Goal: Task Accomplishment & Management: Use online tool/utility

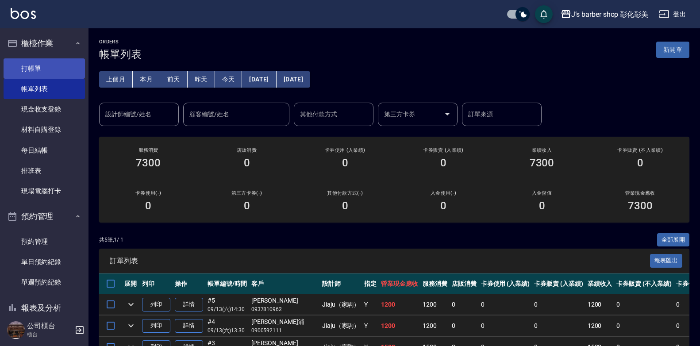
click at [16, 73] on link "打帳單" at bounding box center [44, 68] width 81 height 20
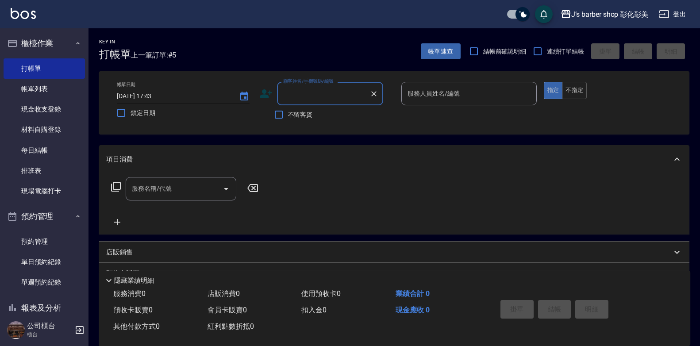
click at [162, 95] on input "[DATE] 17:43" at bounding box center [173, 96] width 113 height 15
type input "[DATE] 17:00"
click at [320, 90] on div "顧客姓名/手機號碼/編號 顧客姓名/手機號碼/編號" at bounding box center [330, 93] width 106 height 23
click at [359, 113] on li "Nien💦/0916681569/null" at bounding box center [330, 116] width 106 height 15
type input "Nien💦/0916681569/null"
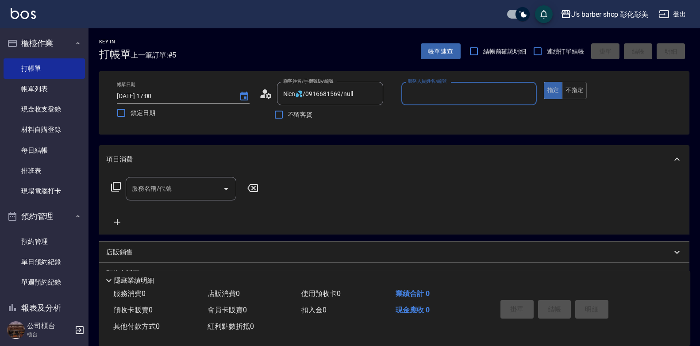
click at [421, 88] on input "服務人員姓名/編號" at bounding box center [468, 93] width 127 height 15
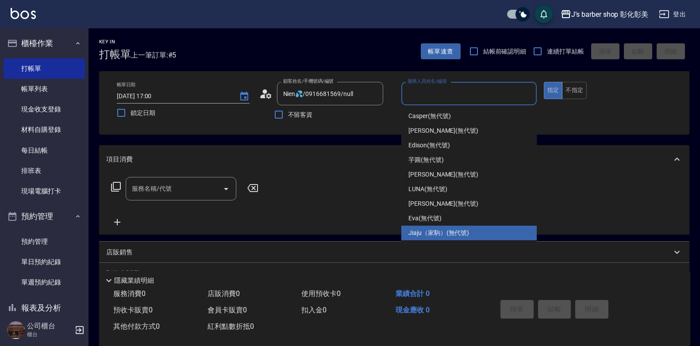
click at [427, 235] on span "Jiaju（家駒） (無代號)" at bounding box center [438, 232] width 61 height 9
type input "Jiaju（家駒）(無代號)"
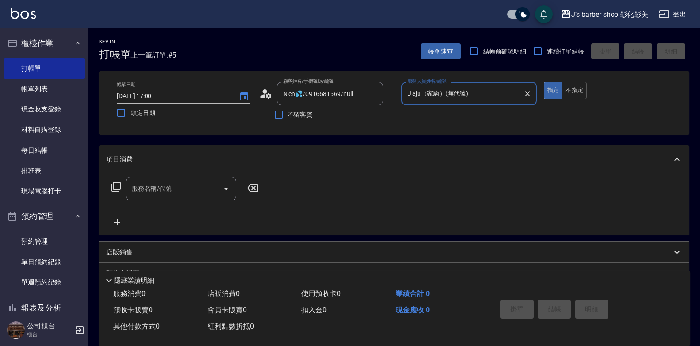
click at [153, 187] on div "服務名稱/代號 服務名稱/代號" at bounding box center [181, 188] width 111 height 23
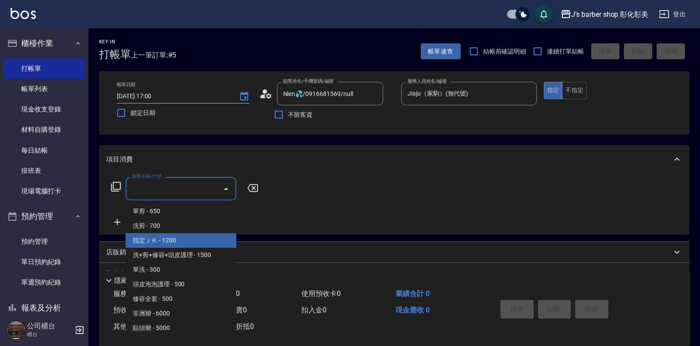
click at [188, 242] on span "指定ＪＫ - 1200" at bounding box center [181, 240] width 111 height 15
type input "指定ＪＫ(102)"
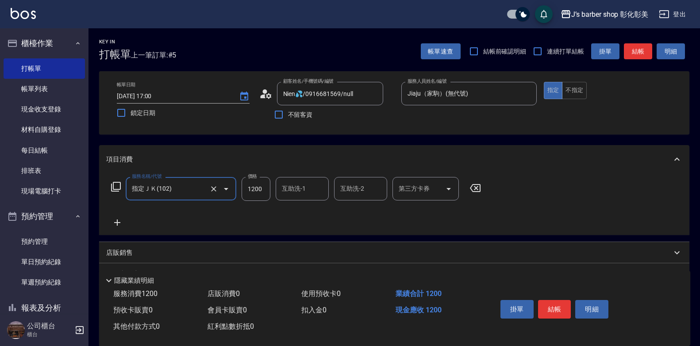
click at [253, 191] on input "1200" at bounding box center [256, 189] width 29 height 24
type input "1000"
click at [302, 191] on div "互助洗-1 互助洗-1" at bounding box center [302, 188] width 53 height 23
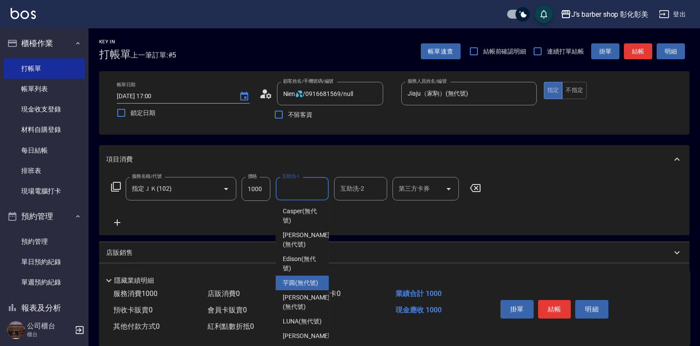
click at [302, 278] on span "芋圓 (無代號)" at bounding box center [300, 282] width 35 height 9
type input "芋圓(無代號)"
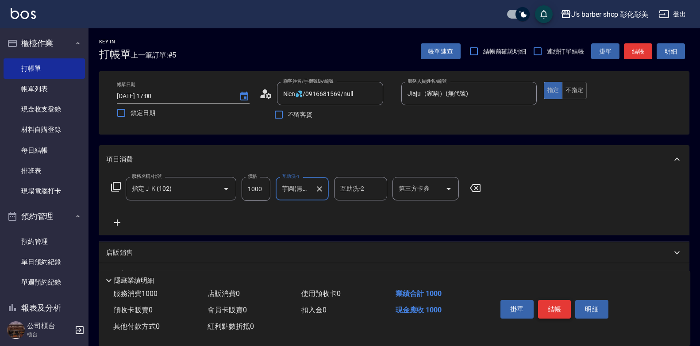
click at [562, 306] on button "結帳" at bounding box center [554, 309] width 33 height 19
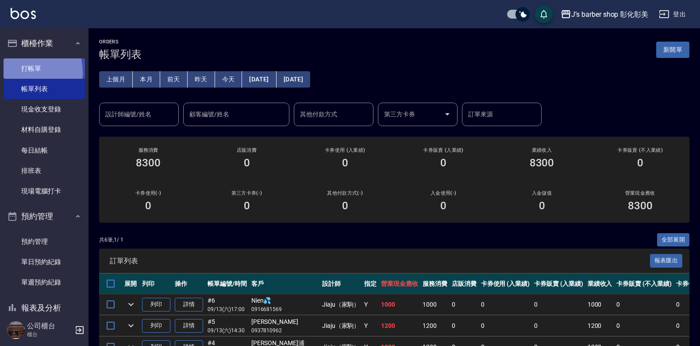
click at [23, 72] on link "打帳單" at bounding box center [44, 68] width 81 height 20
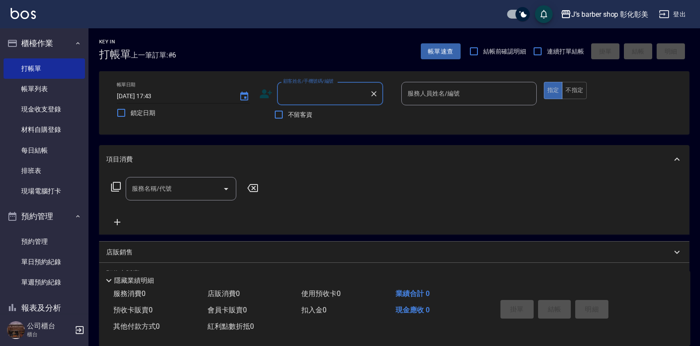
click at [155, 93] on input "[DATE] 17:43" at bounding box center [173, 96] width 113 height 15
type input "[DATE] 15:30"
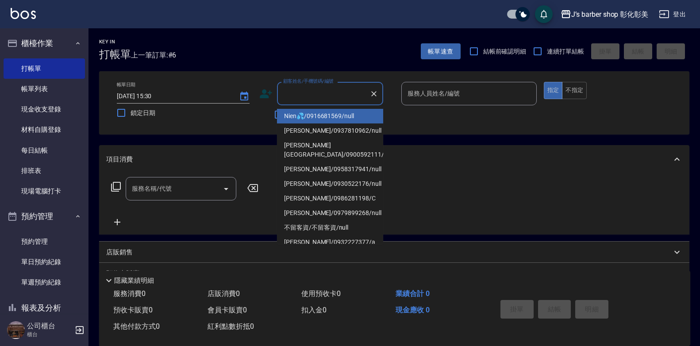
click at [291, 90] on input "顧客姓名/手機號碼/編號" at bounding box center [323, 93] width 85 height 15
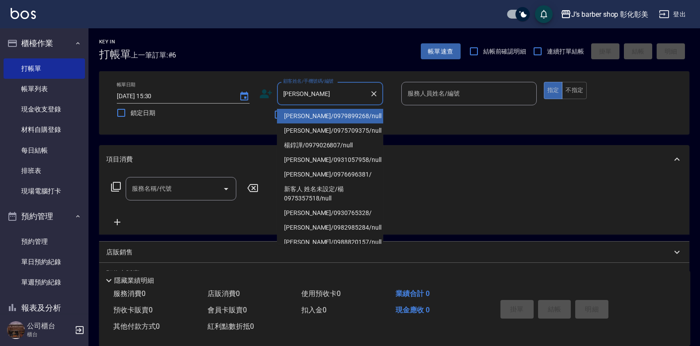
click at [350, 116] on li "[PERSON_NAME]/0979899268/null" at bounding box center [330, 116] width 106 height 15
type input "[PERSON_NAME]/0979899268/null"
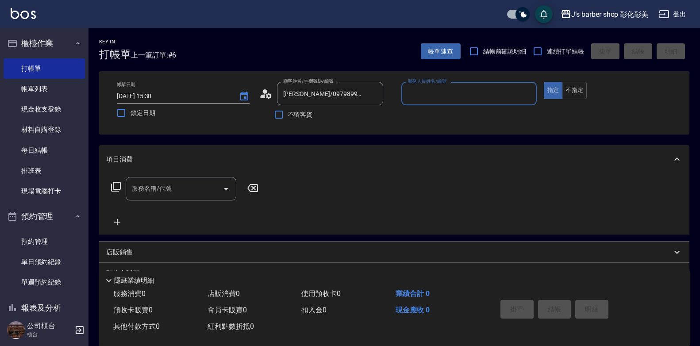
click at [465, 90] on input "服務人員姓名/編號" at bounding box center [468, 93] width 127 height 15
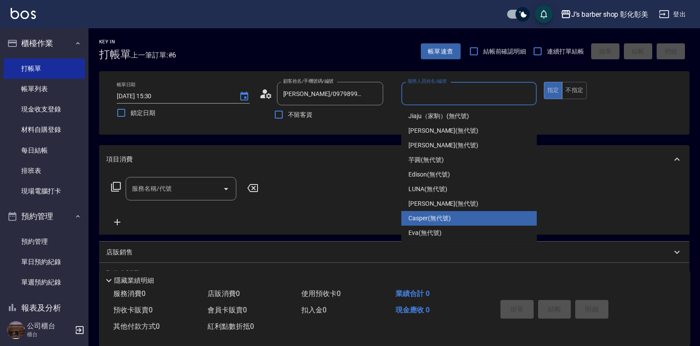
click at [445, 221] on span "Casper (無代號)" at bounding box center [429, 218] width 42 height 9
type input "Casper(無代號)"
click at [445, 221] on div "服務名稱/代號 服務名稱/代號" at bounding box center [394, 203] width 590 height 61
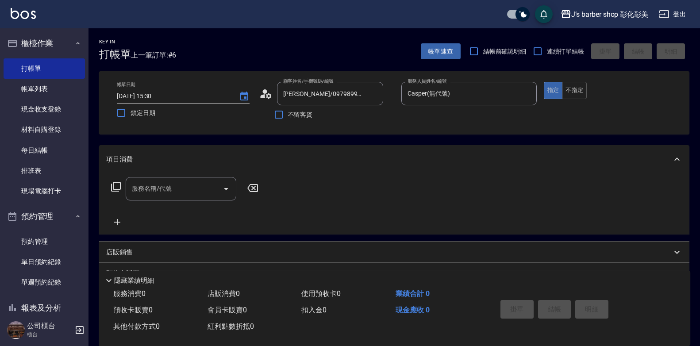
click at [179, 197] on div "服務名稱/代號" at bounding box center [181, 188] width 111 height 23
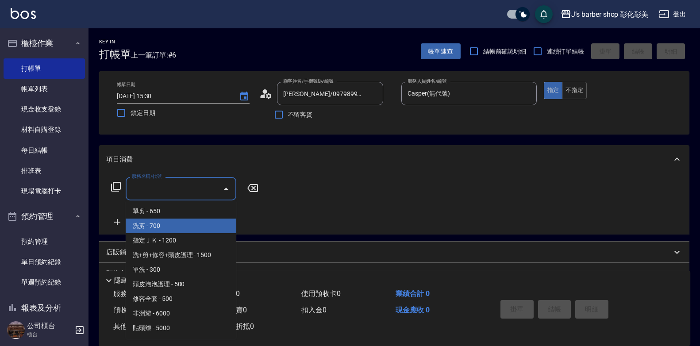
click at [165, 223] on span "洗剪 - 700" at bounding box center [181, 226] width 111 height 15
type input "洗剪(101)"
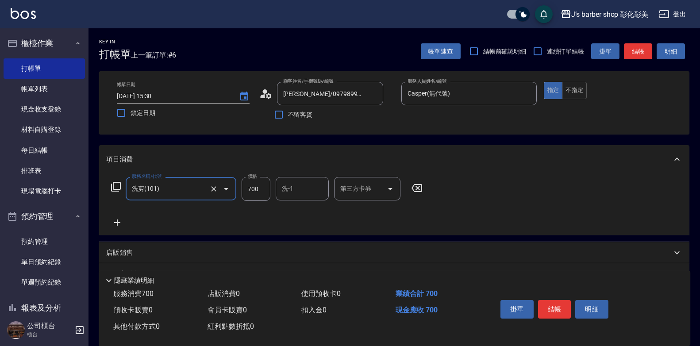
click at [297, 183] on input "洗-1" at bounding box center [302, 188] width 45 height 15
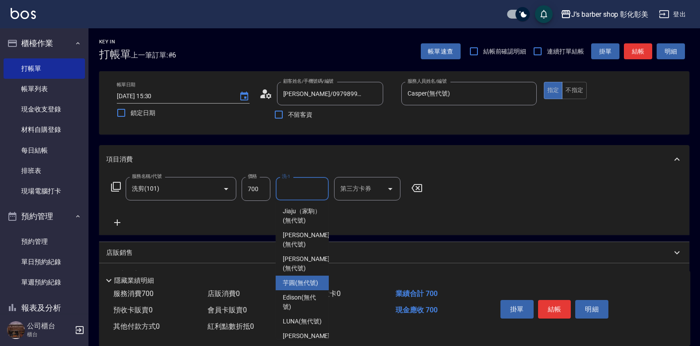
click at [292, 288] on span "芋圓 (無代號)" at bounding box center [300, 282] width 35 height 9
type input "芋圓(無代號)"
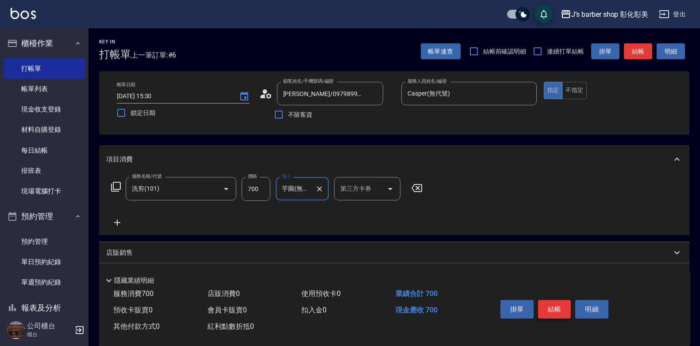
click at [545, 300] on button "結帳" at bounding box center [554, 309] width 33 height 19
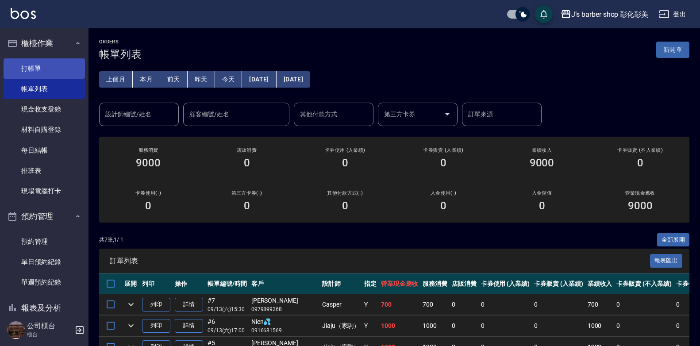
click at [51, 75] on link "打帳單" at bounding box center [44, 68] width 81 height 20
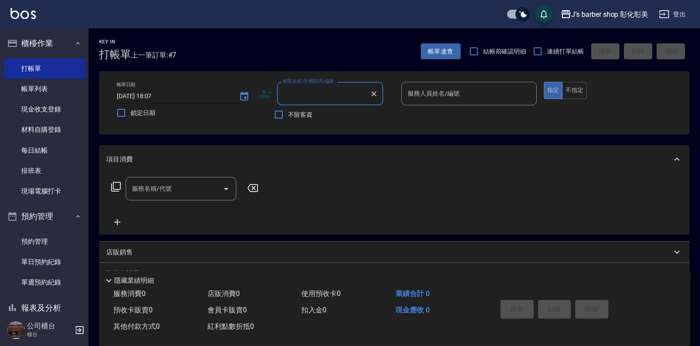
click at [156, 94] on input "[DATE] 18:07" at bounding box center [173, 96] width 113 height 15
type input "[DATE] 17:30"
click at [308, 96] on input "顧客姓名/手機號碼/編號" at bounding box center [323, 93] width 85 height 15
type input "鎮"
type input "至"
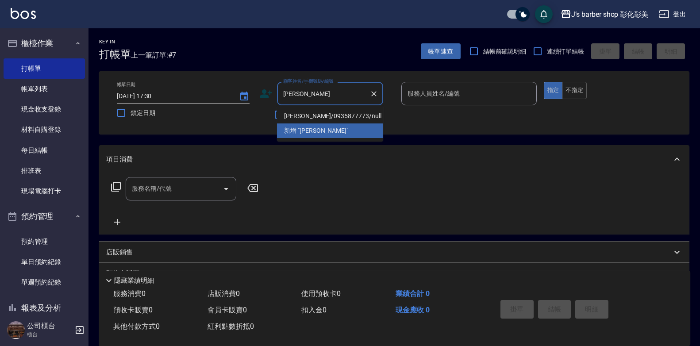
click at [336, 115] on li "[PERSON_NAME]/0935877773/null" at bounding box center [330, 116] width 106 height 15
click at [336, 115] on div "不留客資" at bounding box center [321, 114] width 124 height 19
type input "[PERSON_NAME]/0935877773/null"
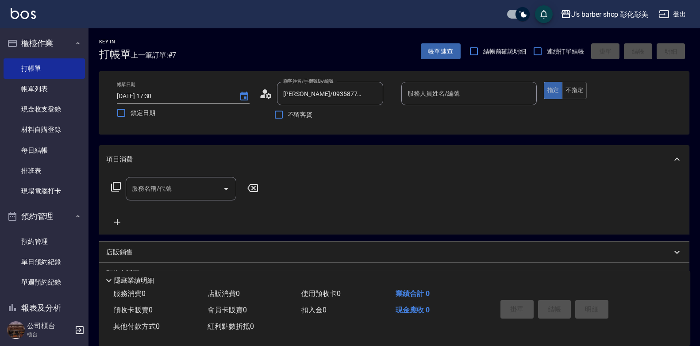
click at [410, 96] on input "服務人員姓名/編號" at bounding box center [468, 93] width 127 height 15
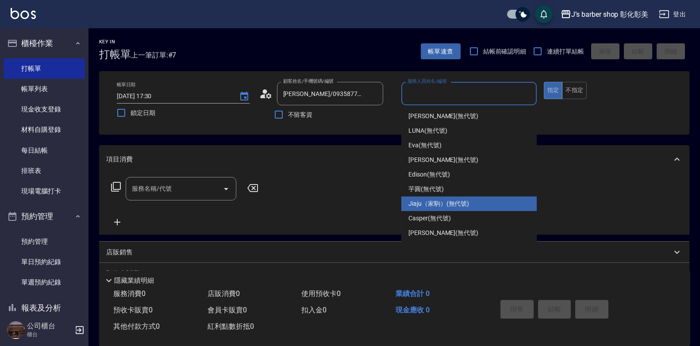
click at [433, 207] on span "Jiaju（家駒） (無代號)" at bounding box center [438, 203] width 61 height 9
type input "Jiaju（家駒）(無代號)"
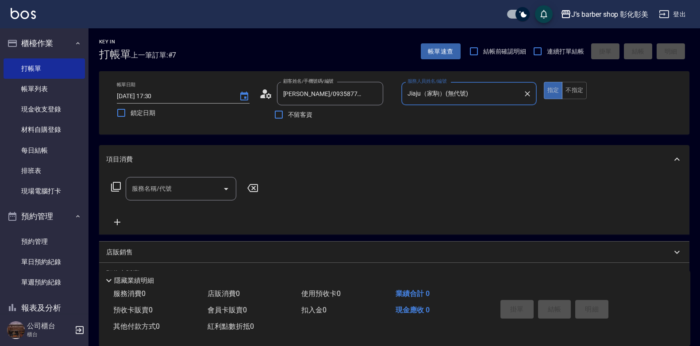
click at [176, 191] on input "服務名稱/代號" at bounding box center [174, 188] width 89 height 15
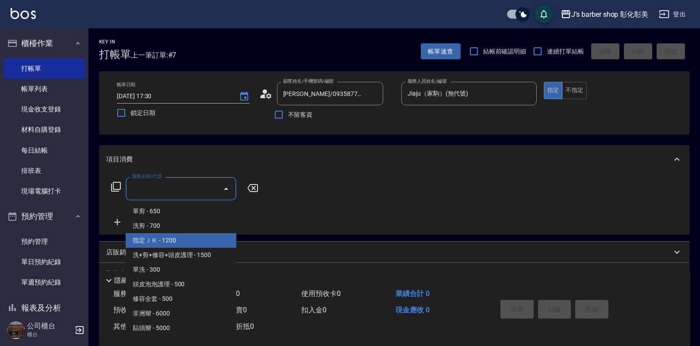
click at [193, 238] on span "指定ＪＫ - 1200" at bounding box center [181, 240] width 111 height 15
type input "指定ＪＫ(102)"
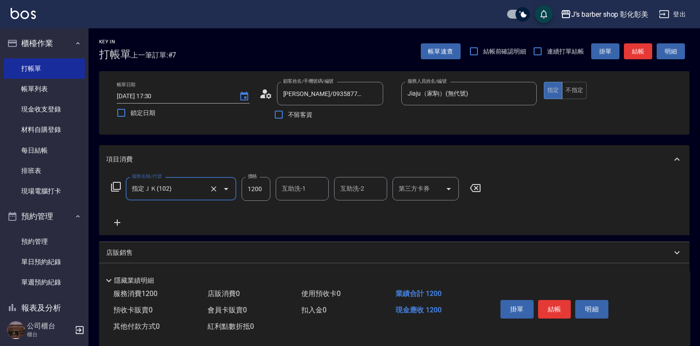
click at [293, 186] on div "互助洗-1 互助洗-1" at bounding box center [302, 188] width 53 height 23
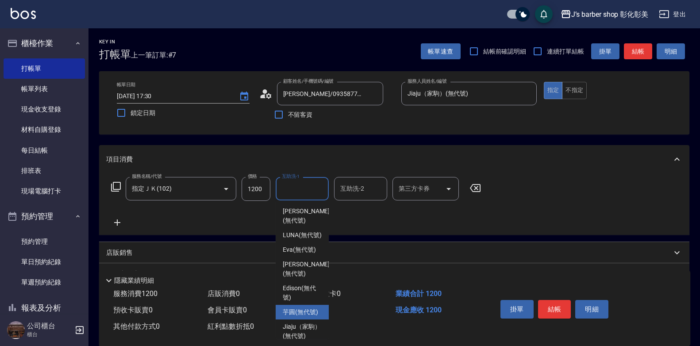
click at [299, 317] on span "芋圓 (無代號)" at bounding box center [300, 311] width 35 height 9
type input "芋圓(無代號)"
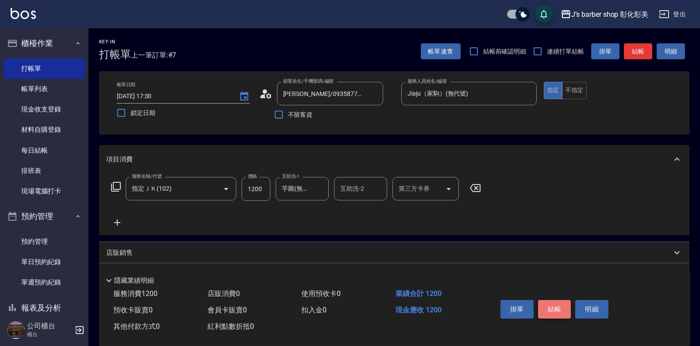
click at [552, 300] on button "結帳" at bounding box center [554, 309] width 33 height 19
